Goal: Transaction & Acquisition: Purchase product/service

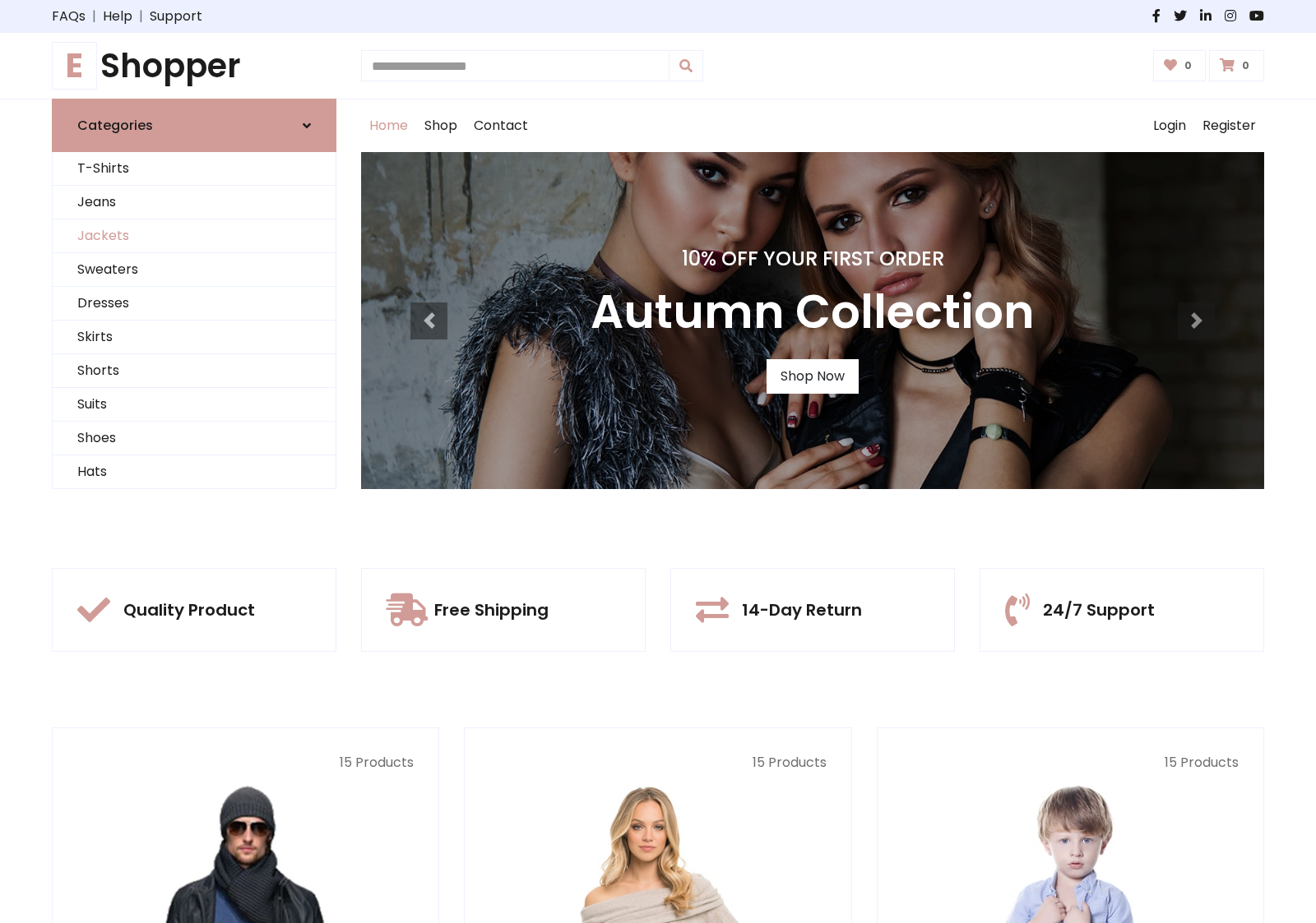
click at [194, 236] on link "Jackets" at bounding box center [194, 236] width 283 height 34
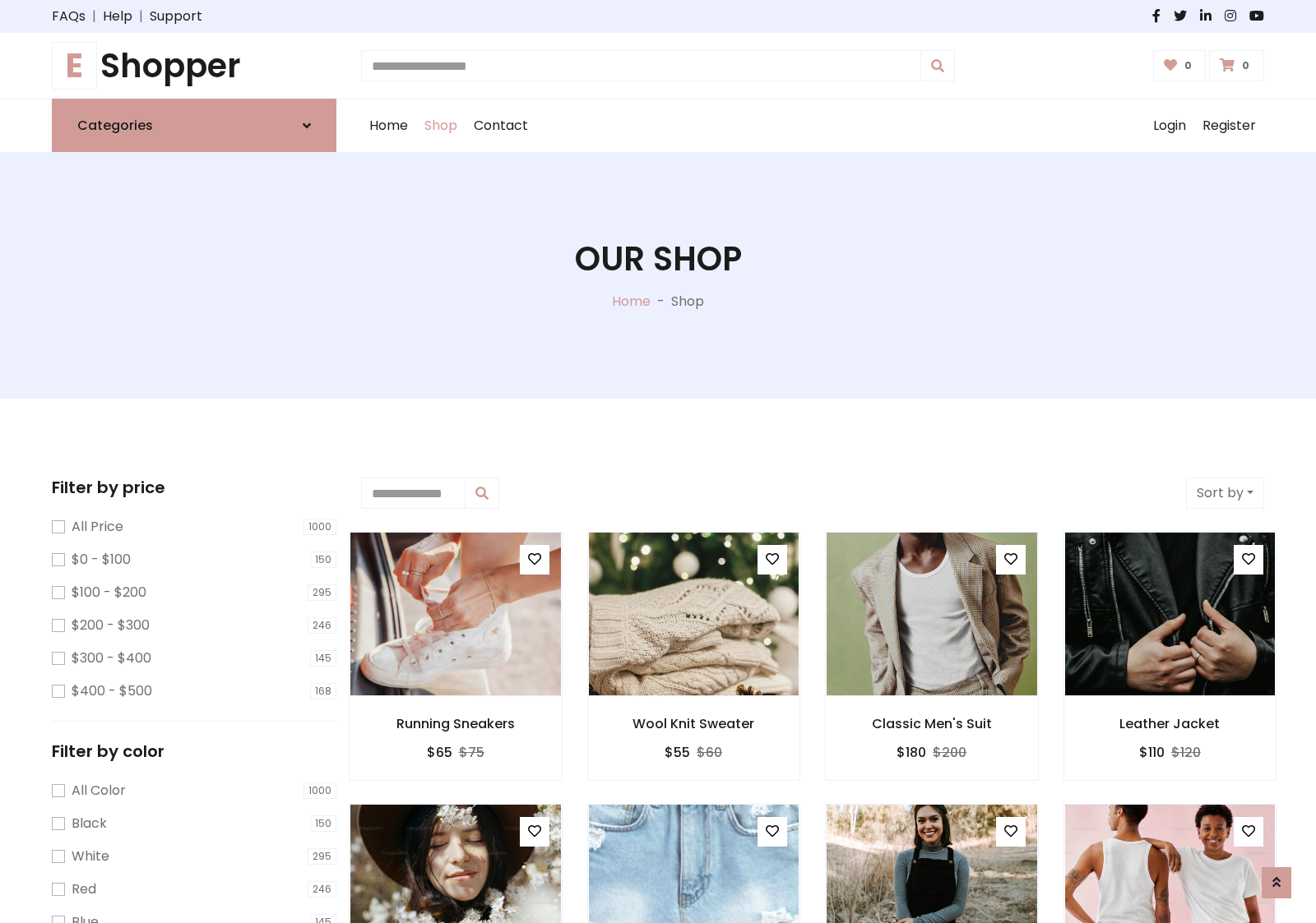
scroll to position [743, 0]
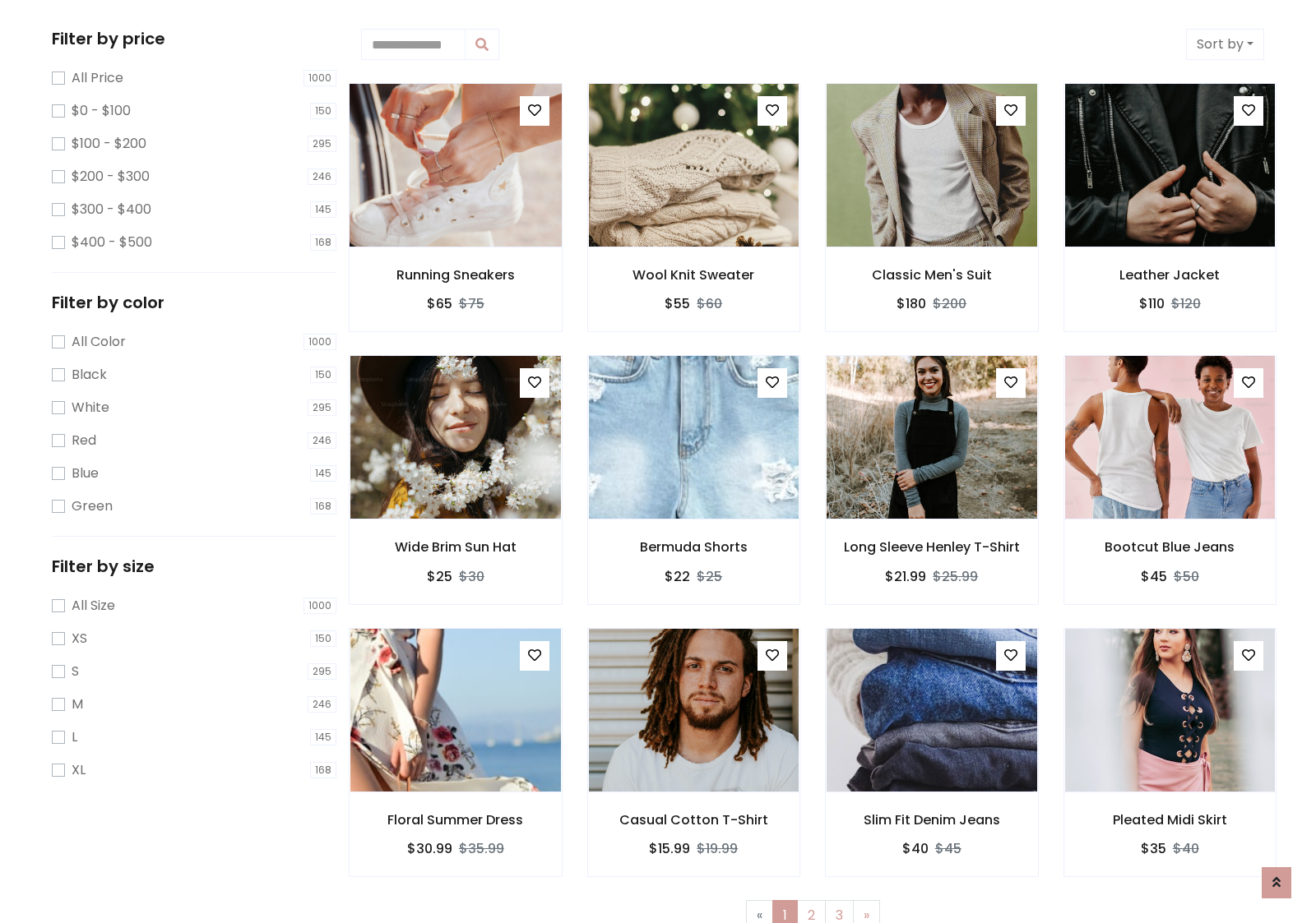
scroll to position [0, 0]
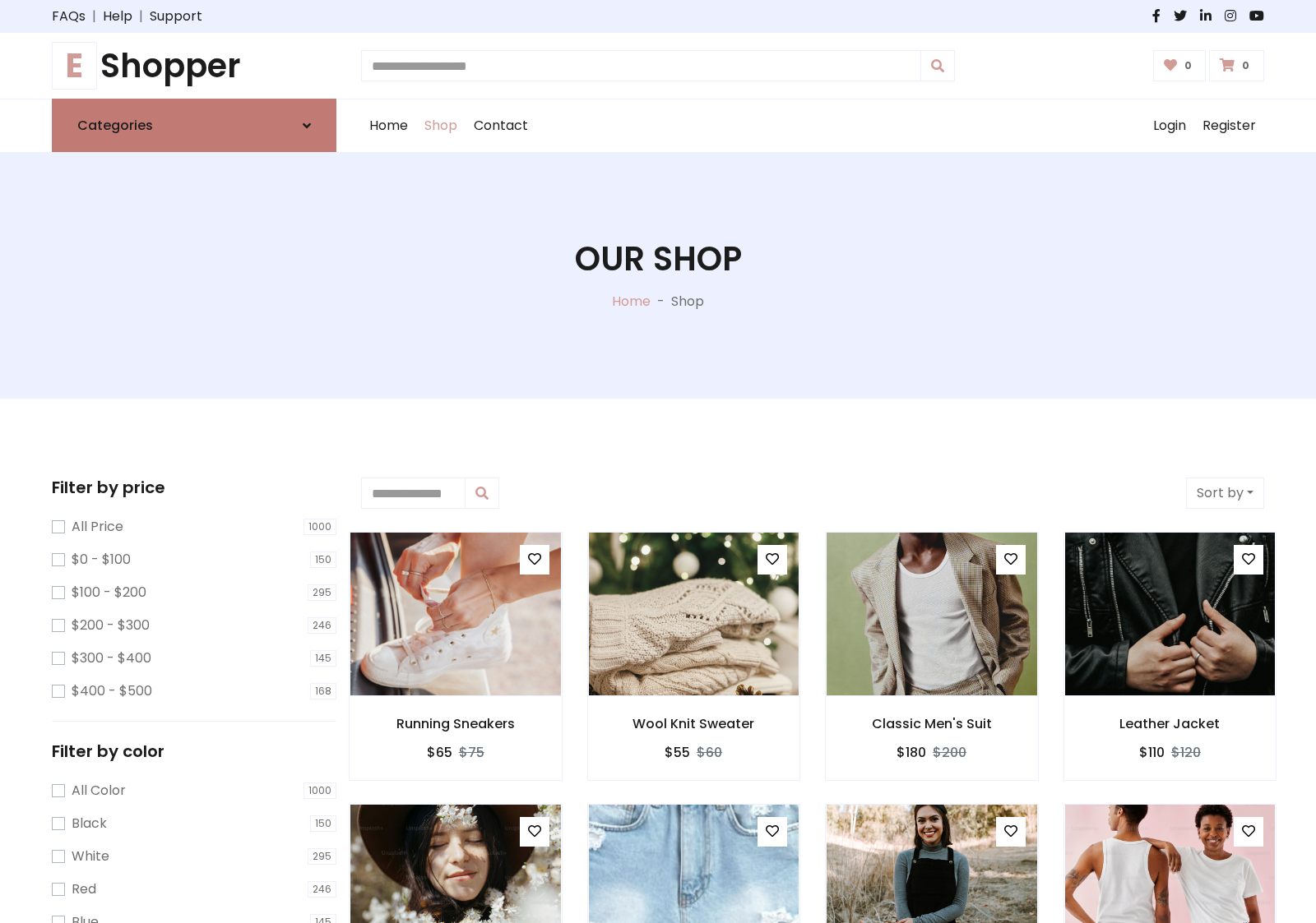
click at [194, 125] on link "Categories" at bounding box center [194, 125] width 285 height 54
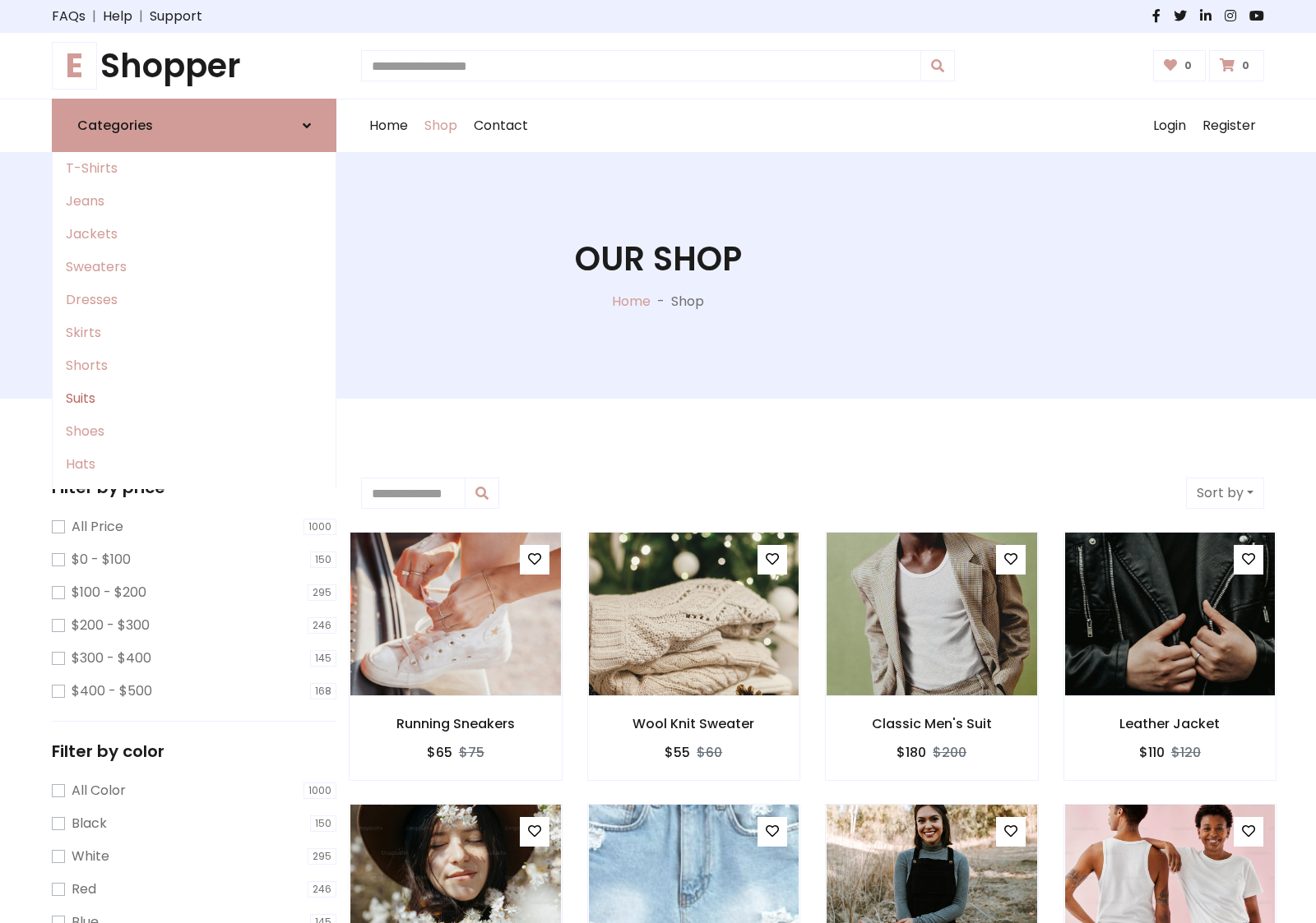
click at [194, 399] on link "Suits" at bounding box center [194, 399] width 283 height 33
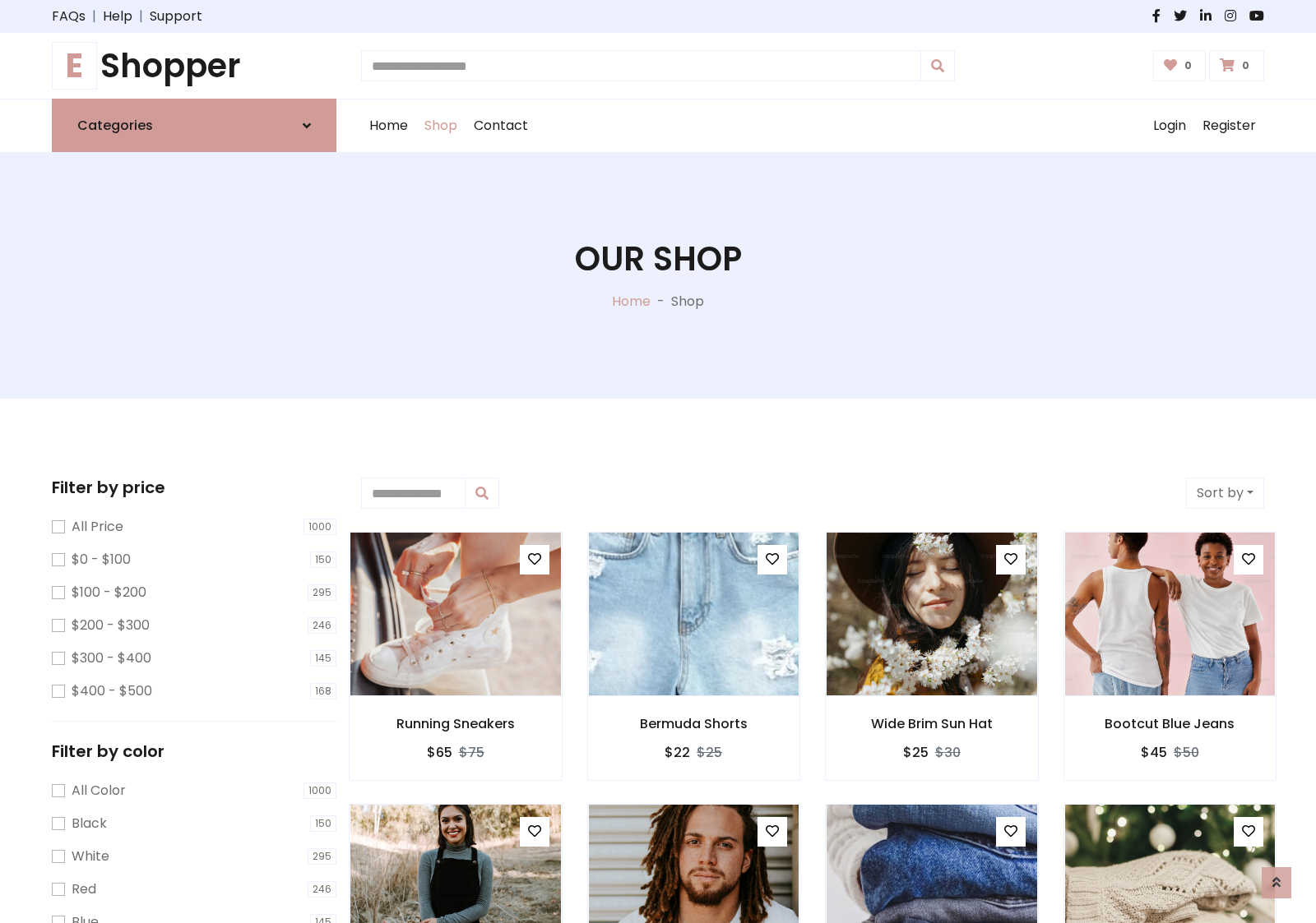
scroll to position [907, 0]
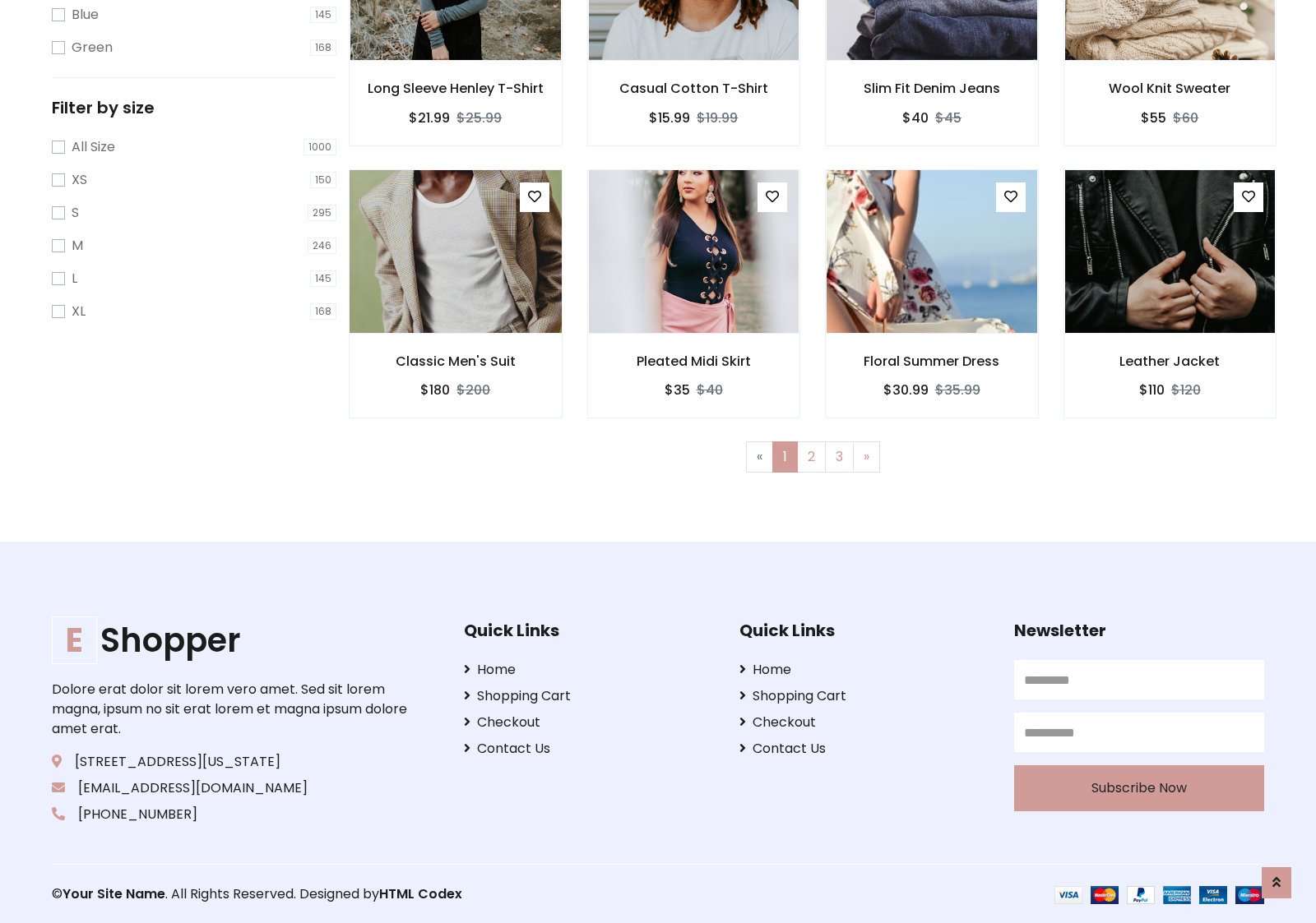
click at [455, 250] on img at bounding box center [455, 251] width 252 height 395
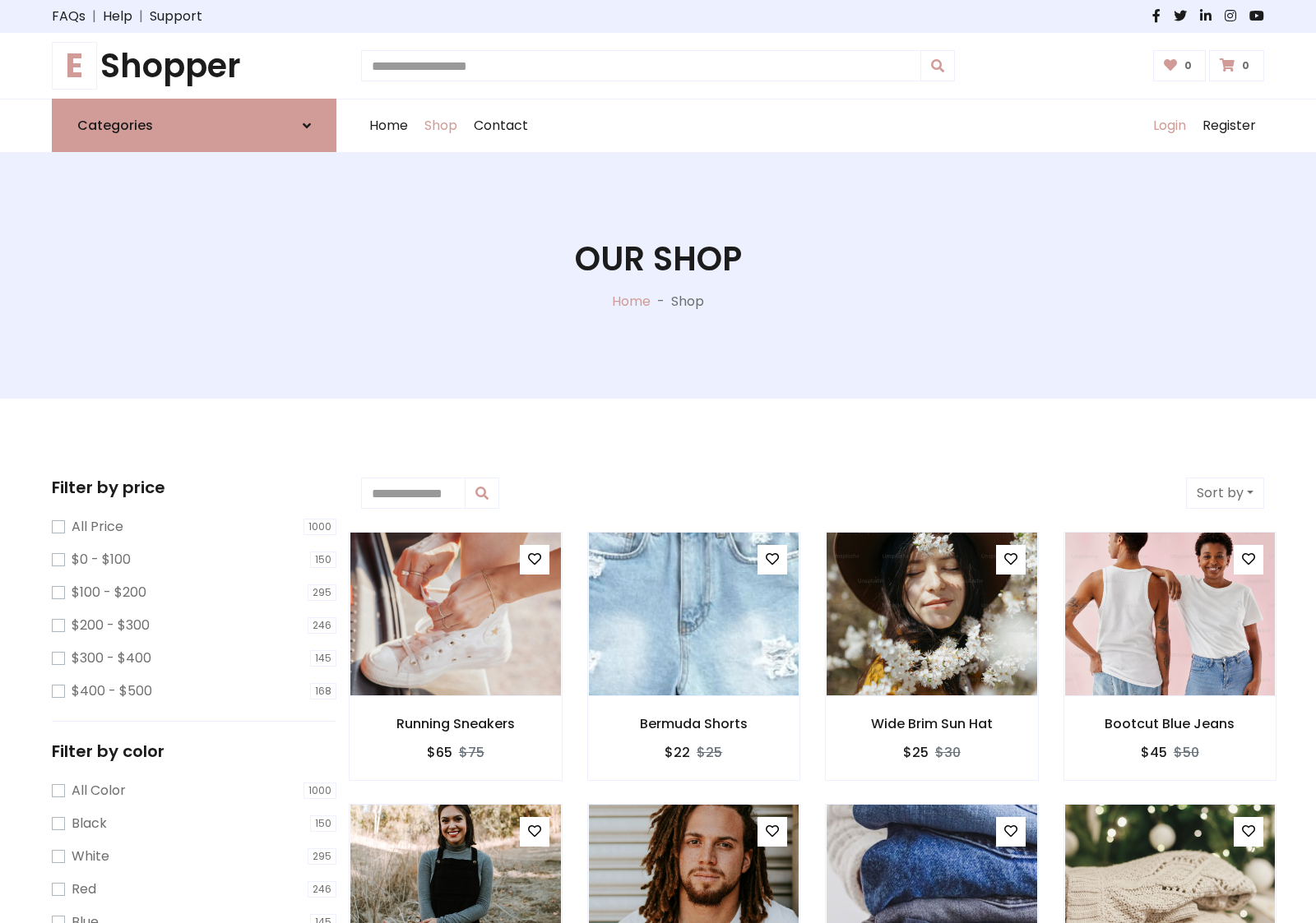
click at [1168, 126] on link "Login" at bounding box center [1169, 125] width 49 height 53
click at [307, 125] on icon at bounding box center [307, 125] width 9 height 13
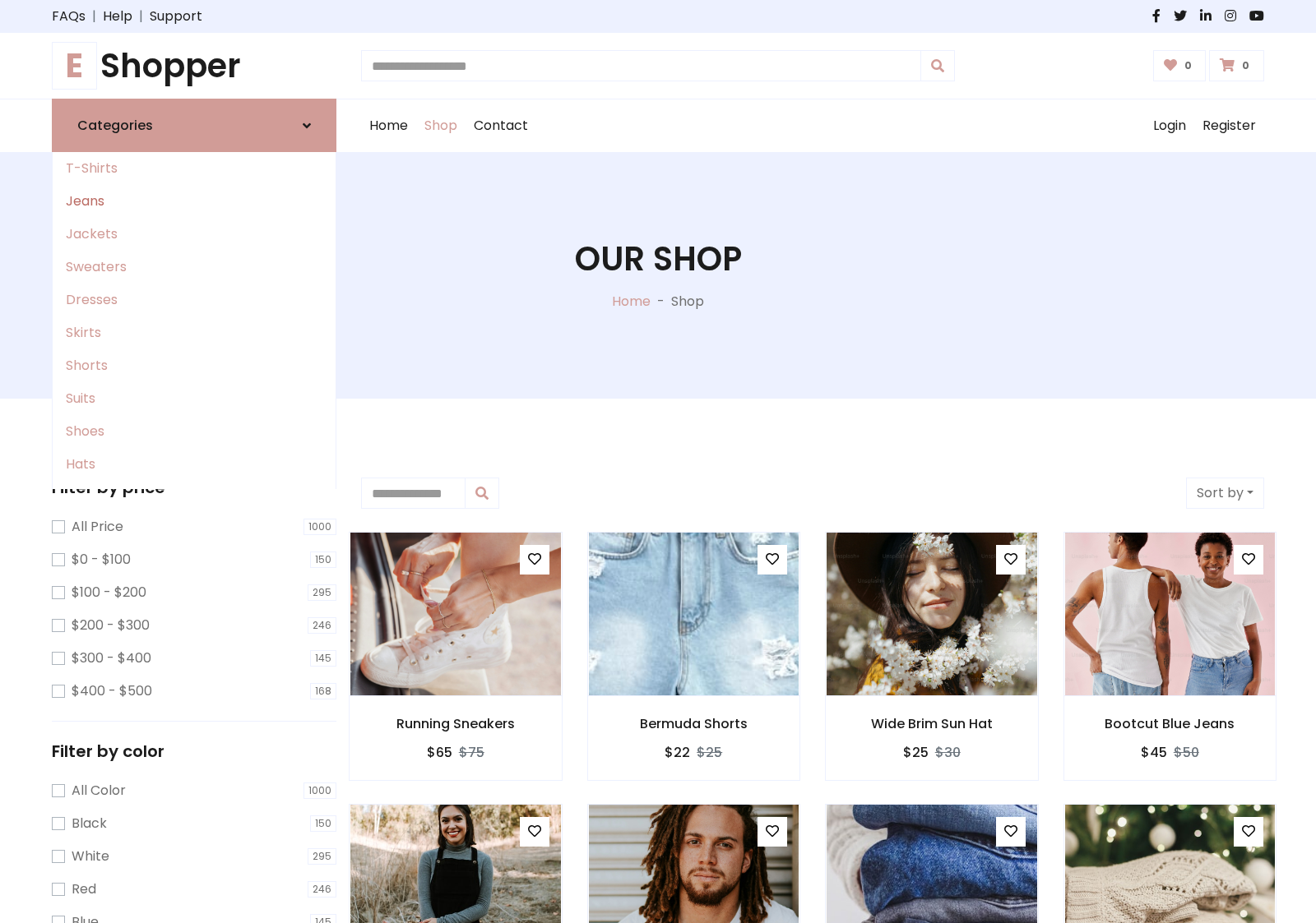
click at [194, 201] on link "Jeans" at bounding box center [194, 201] width 283 height 33
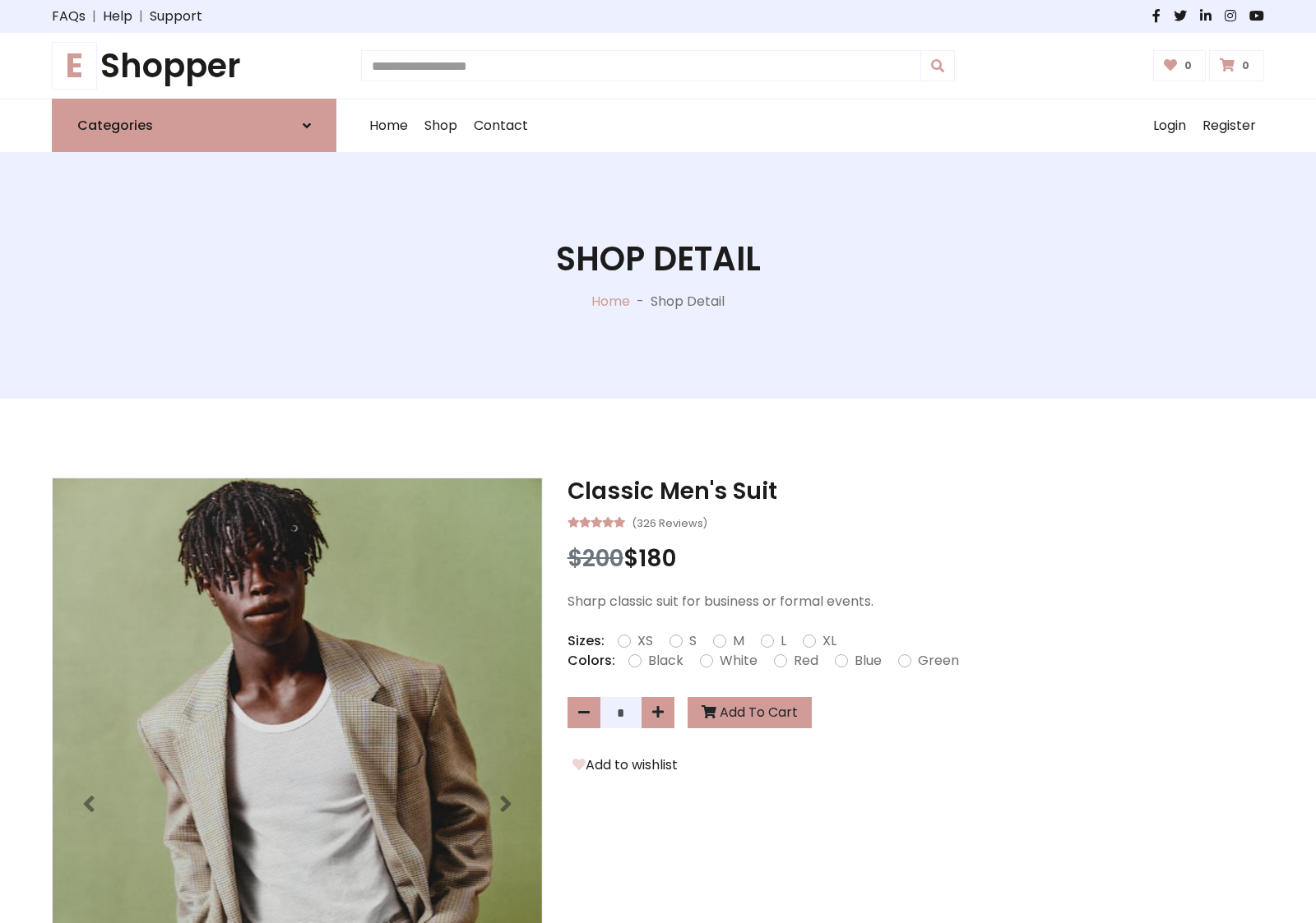
scroll to position [1329, 0]
